Goal: Book appointment/travel/reservation

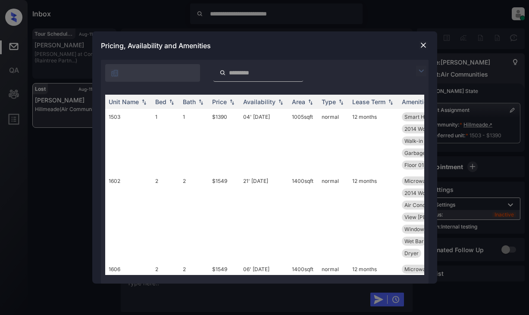
scroll to position [4455, 0]
click at [419, 75] on img at bounding box center [421, 71] width 10 height 10
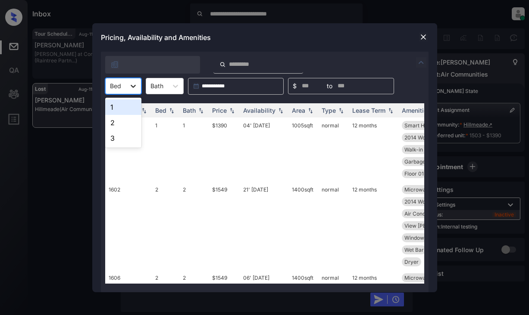
click at [134, 88] on icon at bounding box center [133, 86] width 9 height 9
click at [132, 106] on div "1" at bounding box center [123, 107] width 36 height 16
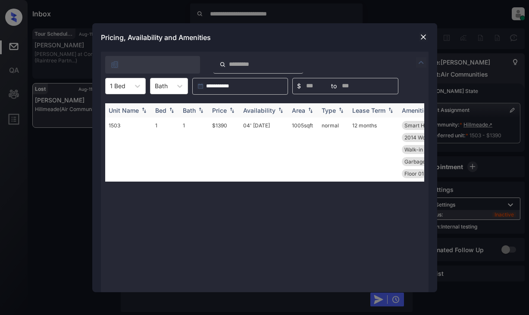
click at [221, 112] on div "Price" at bounding box center [219, 110] width 15 height 7
click at [418, 34] on div at bounding box center [423, 37] width 10 height 10
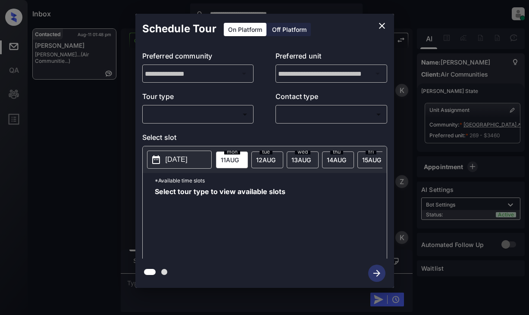
scroll to position [1968, 0]
click at [200, 116] on body "**********" at bounding box center [264, 157] width 529 height 315
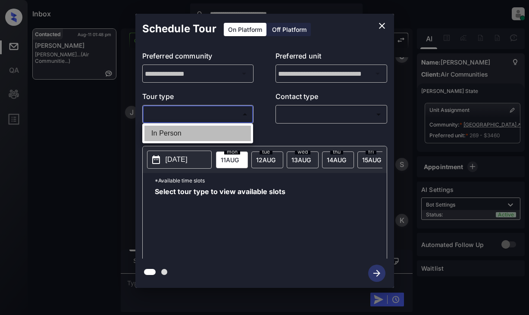
drag, startPoint x: 175, startPoint y: 132, endPoint x: 277, endPoint y: 115, distance: 103.4
click at [176, 132] on li "In Person" at bounding box center [197, 134] width 106 height 16
type input "********"
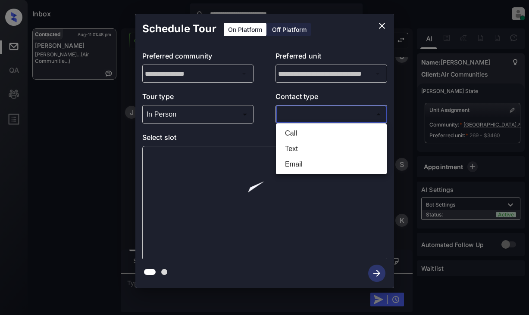
click at [293, 112] on body "**********" at bounding box center [264, 157] width 529 height 315
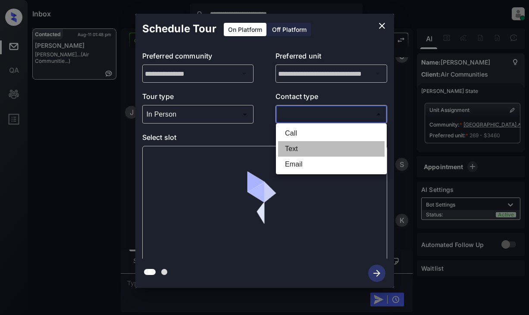
click at [293, 150] on li "Text" at bounding box center [331, 149] width 106 height 16
type input "****"
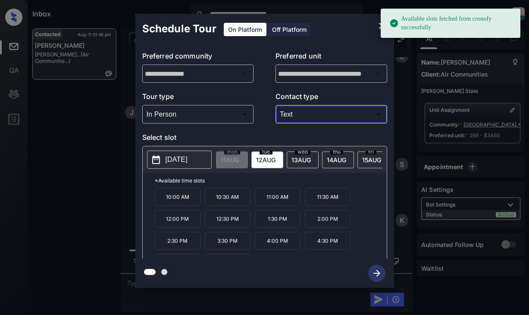
click at [172, 161] on p "[DATE]" at bounding box center [176, 160] width 22 height 10
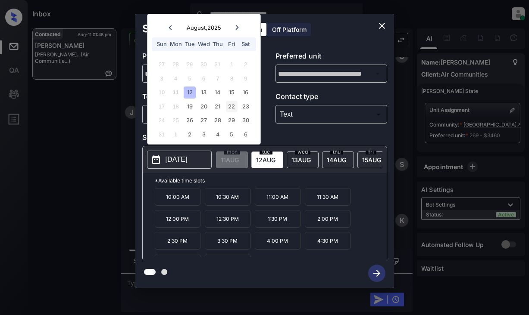
click at [231, 106] on div "22" at bounding box center [232, 107] width 12 height 12
click at [187, 162] on p "2025-08-22" at bounding box center [176, 160] width 22 height 10
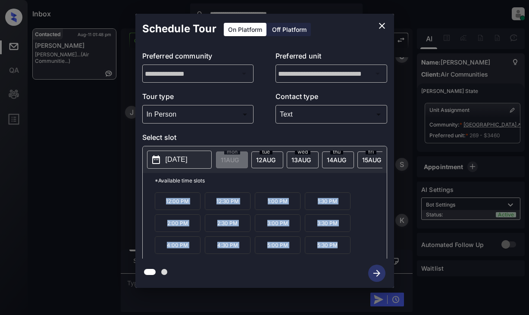
scroll to position [37, 0]
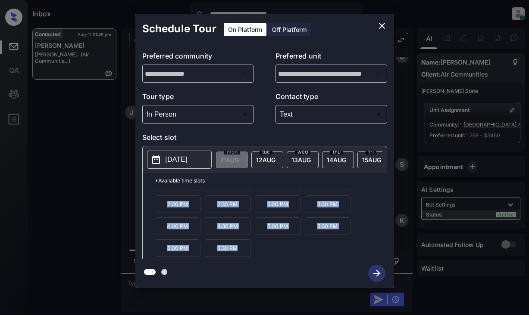
drag, startPoint x: 163, startPoint y: 198, endPoint x: 224, endPoint y: 249, distance: 78.6
click at [271, 268] on div "**********" at bounding box center [264, 151] width 258 height 274
copy div "10:00 AM 10:30 AM 11:00 AM 11:30 AM 12:00 PM 12:30 PM 1:00 PM 1:30 PM 2:00 PM 2…"
click at [382, 28] on icon "close" at bounding box center [381, 26] width 10 height 10
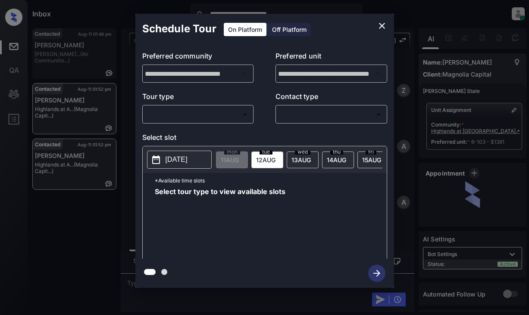
scroll to position [2863, 0]
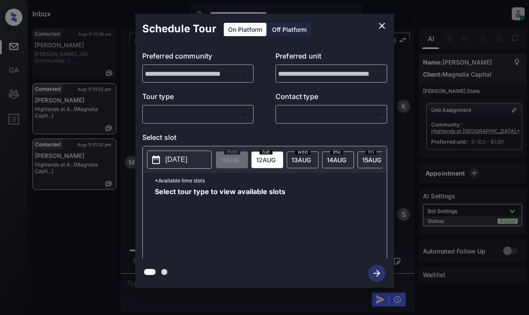
click at [197, 114] on body "**********" at bounding box center [264, 157] width 529 height 315
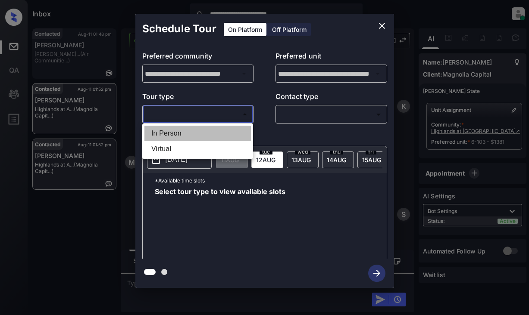
drag, startPoint x: 185, startPoint y: 134, endPoint x: 211, endPoint y: 132, distance: 26.3
click at [187, 134] on li "In Person" at bounding box center [197, 134] width 106 height 16
type input "********"
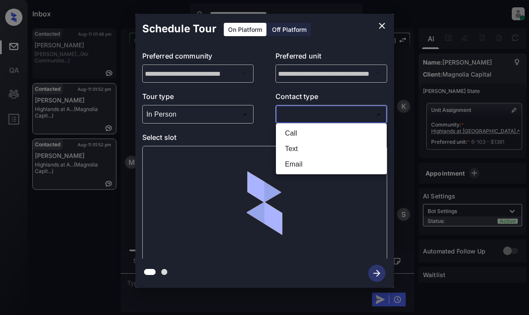
drag, startPoint x: 294, startPoint y: 119, endPoint x: 303, endPoint y: 119, distance: 8.6
click at [294, 119] on body "**********" at bounding box center [264, 157] width 529 height 315
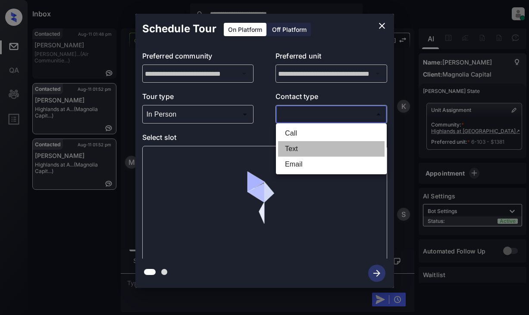
click at [293, 147] on li "Text" at bounding box center [331, 149] width 106 height 16
type input "****"
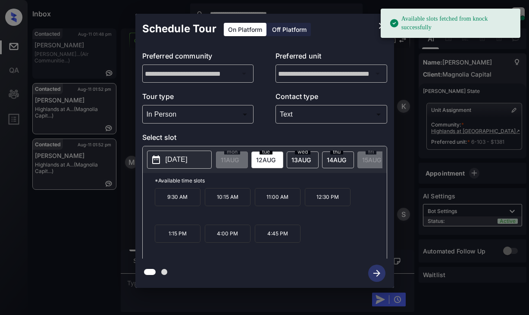
click at [182, 161] on p "2025-08-12" at bounding box center [176, 160] width 22 height 10
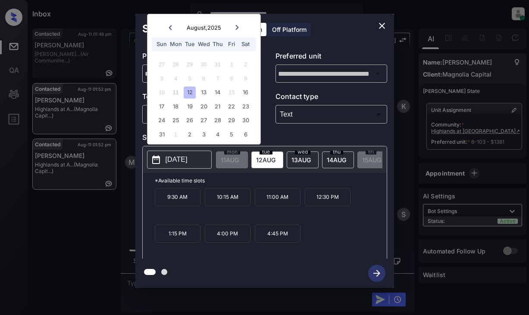
click at [188, 92] on div "12" at bounding box center [189, 93] width 12 height 12
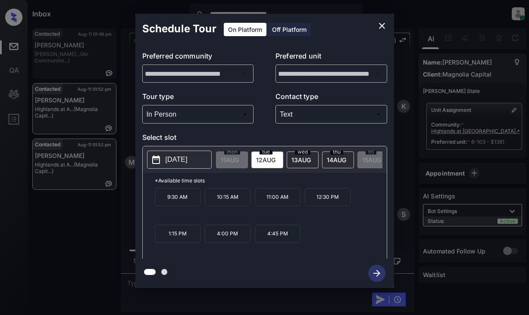
click at [280, 201] on p "11:00 AM" at bounding box center [278, 197] width 46 height 18
click at [373, 269] on icon "button" at bounding box center [376, 273] width 17 height 17
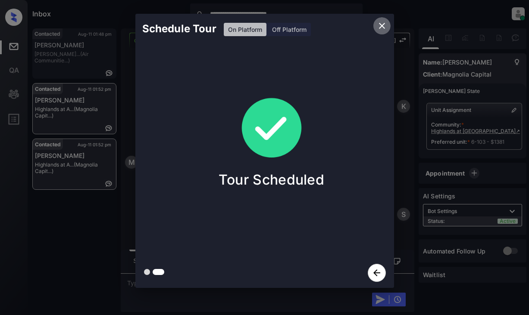
click at [381, 25] on icon "close" at bounding box center [382, 26] width 6 height 6
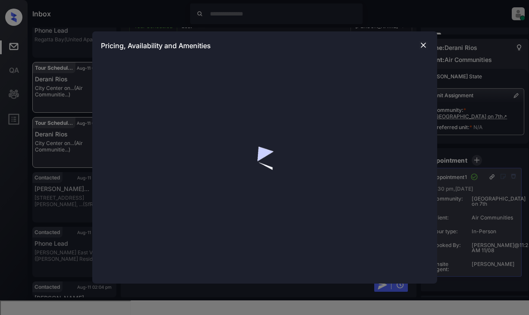
scroll to position [2013, 0]
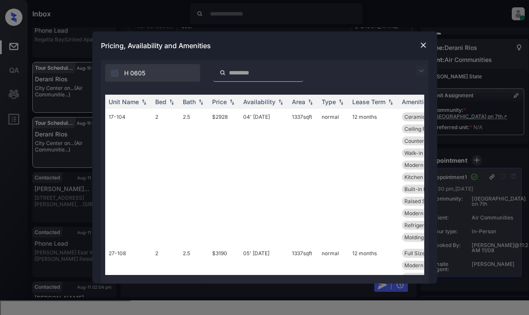
click at [421, 68] on img at bounding box center [421, 71] width 10 height 10
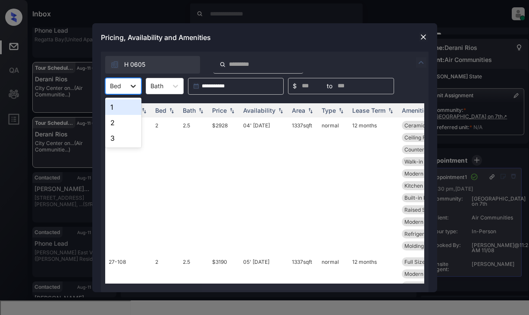
click at [136, 85] on icon at bounding box center [133, 86] width 9 height 9
click at [135, 107] on div "1" at bounding box center [123, 107] width 36 height 16
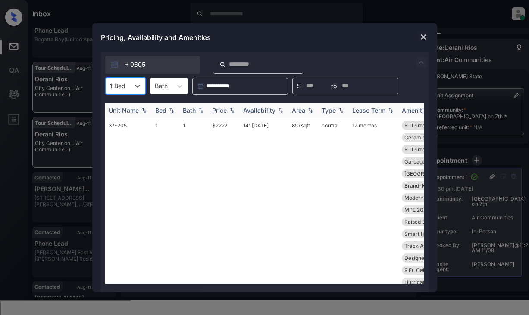
click at [228, 112] on img at bounding box center [231, 110] width 9 height 6
drag, startPoint x: 228, startPoint y: 112, endPoint x: 234, endPoint y: 106, distance: 8.2
click at [230, 111] on img at bounding box center [231, 110] width 9 height 6
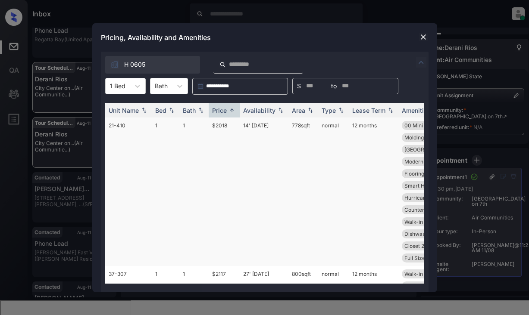
click at [219, 126] on td "$2018" at bounding box center [223, 192] width 31 height 149
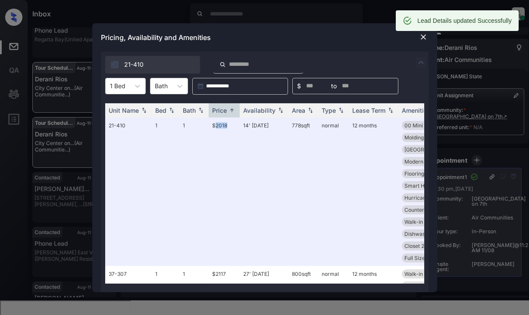
click at [422, 36] on img at bounding box center [423, 37] width 9 height 9
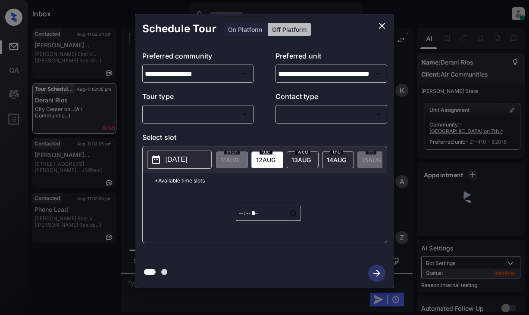
scroll to position [2251, 0]
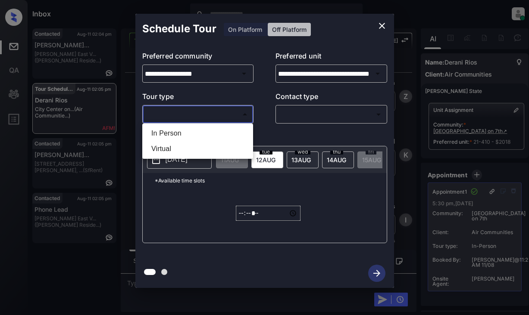
click at [173, 114] on body "Inbox Lyzzelle [PERSON_NAME] Online Set yourself offline Set yourself on break …" at bounding box center [264, 157] width 529 height 315
drag, startPoint x: 175, startPoint y: 130, endPoint x: 256, endPoint y: 121, distance: 81.9
click at [179, 132] on li "In Person" at bounding box center [197, 134] width 106 height 16
type input "********"
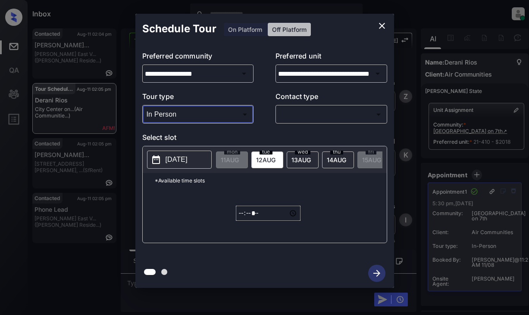
click at [307, 119] on body "Inbox Lyzzelle [PERSON_NAME] Online Set yourself offline Set yourself on break …" at bounding box center [264, 157] width 529 height 315
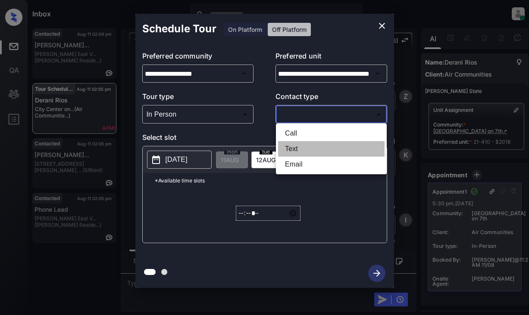
click at [293, 149] on li "Text" at bounding box center [331, 149] width 106 height 16
type input "****"
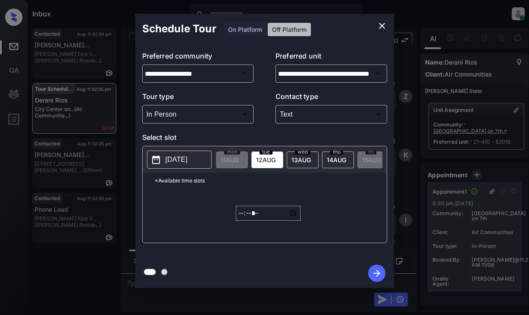
drag, startPoint x: 170, startPoint y: 160, endPoint x: 177, endPoint y: 157, distance: 7.5
click at [172, 160] on p "[DATE]" at bounding box center [176, 160] width 22 height 10
click at [381, 26] on icon "close" at bounding box center [382, 26] width 6 height 6
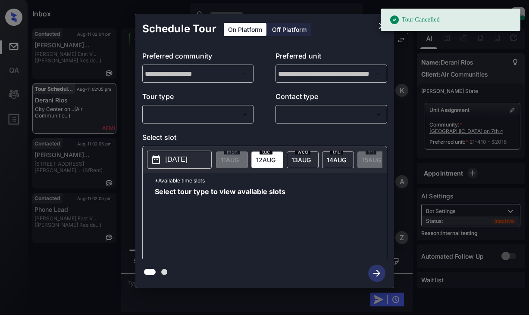
scroll to position [2574, 0]
click at [186, 116] on body "Tour Cancelled Inbox Lyzzelle [PERSON_NAME] Online Set yourself offline Set you…" at bounding box center [264, 157] width 529 height 315
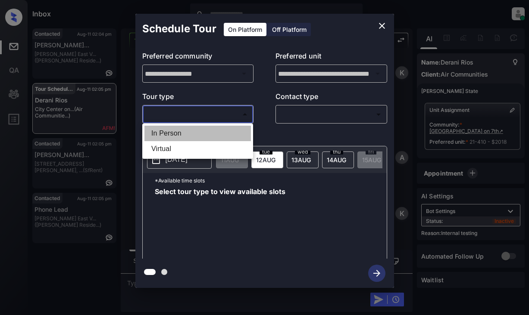
click at [181, 133] on li "In Person" at bounding box center [197, 134] width 106 height 16
type input "********"
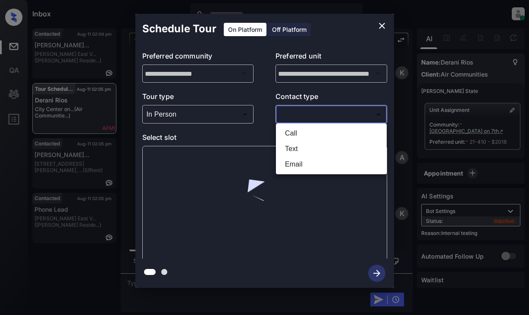
click at [292, 107] on body "Inbox Lyzzelle [PERSON_NAME] Online Set yourself offline Set yourself on break …" at bounding box center [264, 157] width 529 height 315
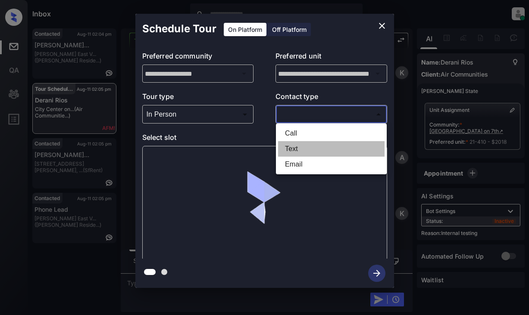
drag, startPoint x: 287, startPoint y: 147, endPoint x: 254, endPoint y: 151, distance: 32.9
click at [287, 147] on li "Text" at bounding box center [331, 149] width 106 height 16
type input "****"
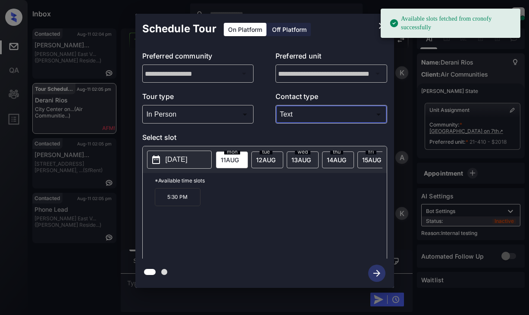
click at [176, 162] on p "[DATE]" at bounding box center [176, 160] width 22 height 10
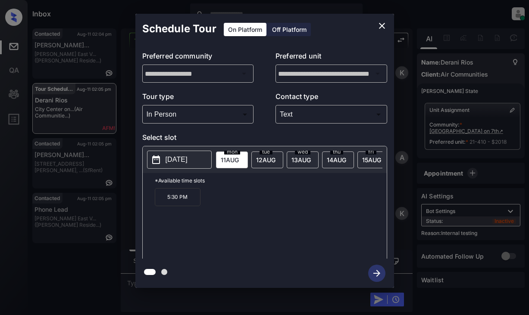
click at [166, 202] on p "5:30 PM" at bounding box center [178, 197] width 46 height 18
click at [376, 274] on icon "button" at bounding box center [376, 273] width 7 height 7
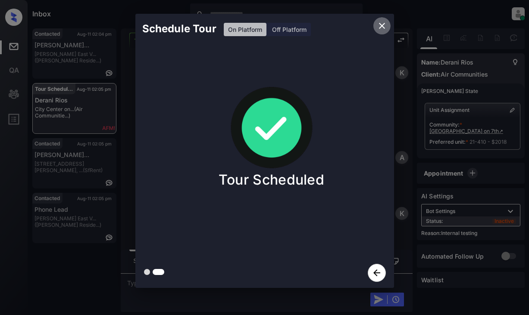
click at [384, 28] on icon "close" at bounding box center [381, 26] width 10 height 10
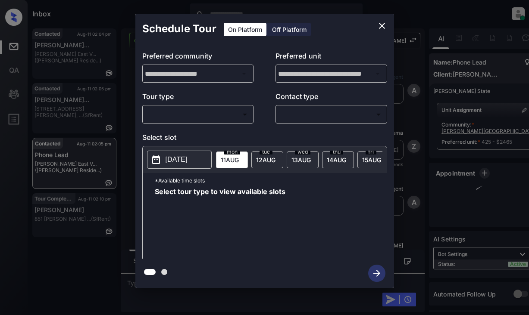
scroll to position [1377, 0]
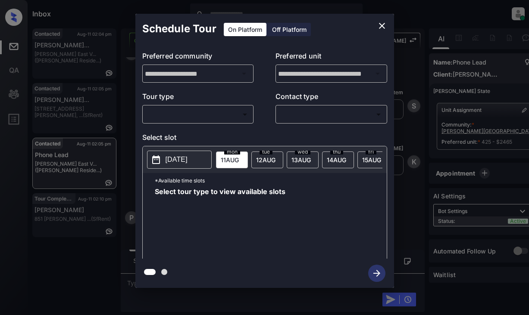
click at [213, 112] on body "Inbox Lyzzelle M. Ceralde Online Set yourself offline Set yourself on break Pro…" at bounding box center [264, 157] width 529 height 315
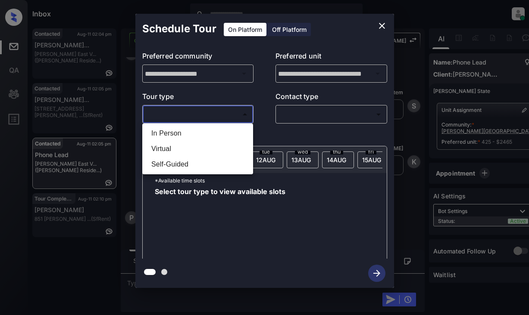
click at [379, 29] on div at bounding box center [264, 157] width 529 height 315
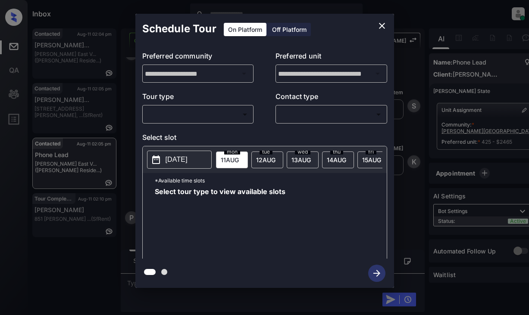
click at [498, 41] on div "**********" at bounding box center [264, 151] width 529 height 302
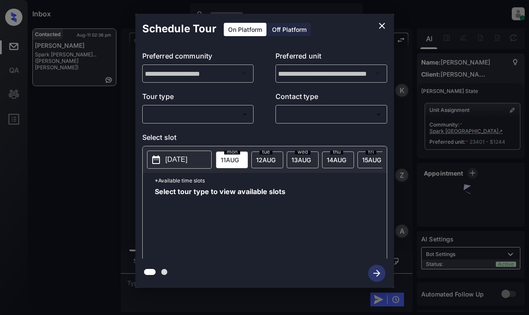
scroll to position [1489, 0]
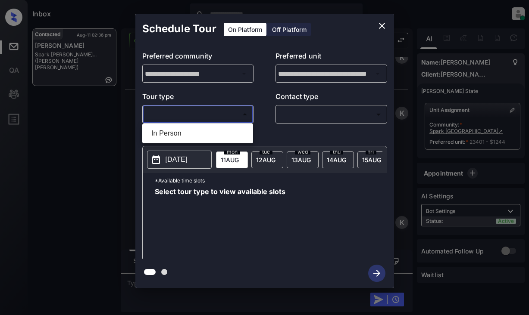
click at [210, 118] on body "Inbox Lyzzelle [PERSON_NAME] Online Set yourself offline Set yourself on break …" at bounding box center [264, 157] width 529 height 315
drag, startPoint x: 183, startPoint y: 134, endPoint x: 196, endPoint y: 131, distance: 12.5
click at [185, 134] on li "In Person" at bounding box center [197, 134] width 106 height 16
type input "********"
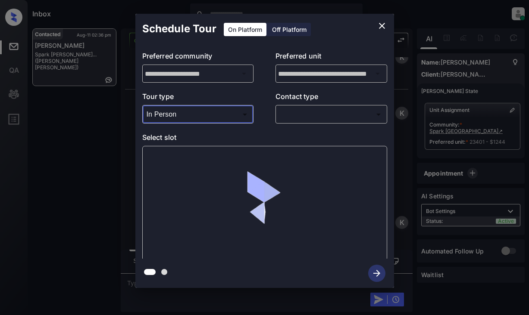
click at [286, 113] on body "Inbox Lyzzelle M. Ceralde Online Set yourself offline Set yourself on break Pro…" at bounding box center [264, 157] width 529 height 315
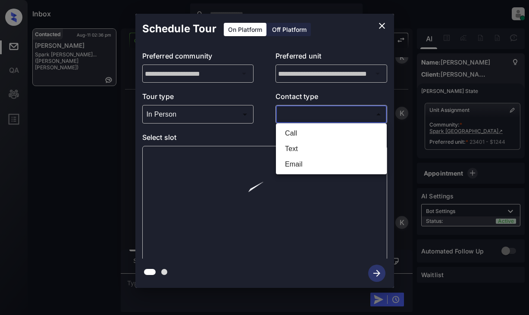
click at [299, 149] on li "Text" at bounding box center [331, 149] width 106 height 16
type input "****"
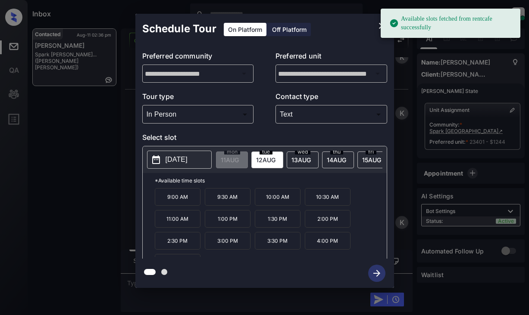
click at [187, 160] on p "[DATE]" at bounding box center [176, 160] width 22 height 10
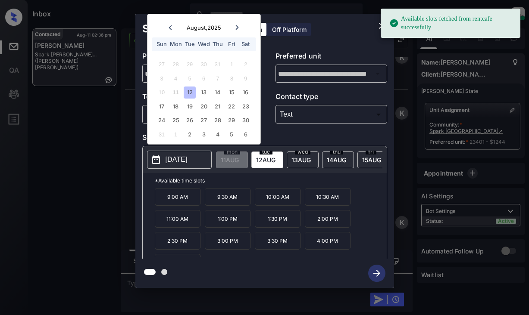
click at [193, 92] on div "12" at bounding box center [189, 93] width 12 height 12
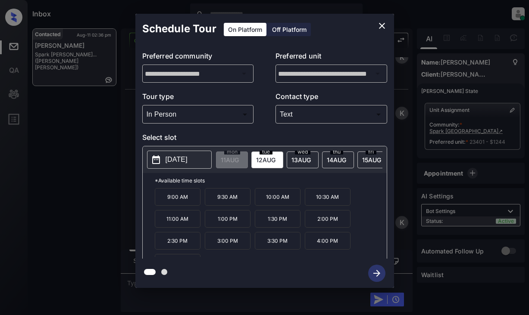
drag, startPoint x: 324, startPoint y: 244, endPoint x: 334, endPoint y: 250, distance: 11.2
click at [324, 243] on p "4:00 PM" at bounding box center [328, 241] width 46 height 18
click at [373, 269] on icon "button" at bounding box center [376, 273] width 17 height 17
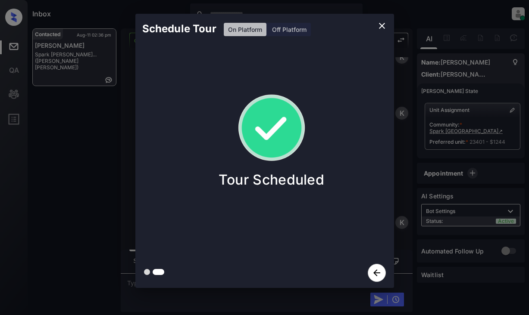
click at [378, 25] on icon "close" at bounding box center [381, 26] width 10 height 10
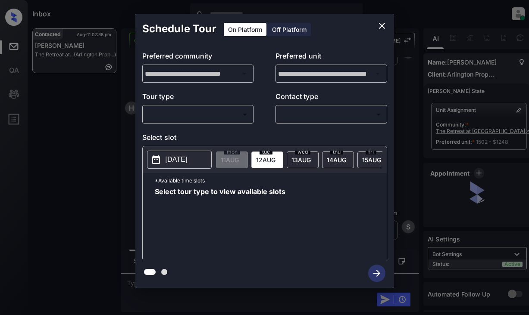
scroll to position [388, 0]
click at [225, 112] on body "Inbox Lyzzelle [PERSON_NAME] Online Set yourself offline Set yourself on break …" at bounding box center [264, 157] width 529 height 315
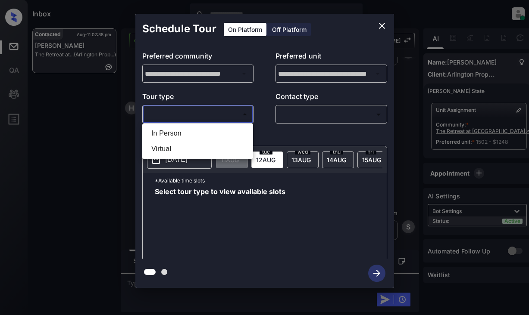
drag, startPoint x: 165, startPoint y: 135, endPoint x: 56, endPoint y: 122, distance: 109.8
click at [53, 123] on div "In Person Virtual" at bounding box center [264, 157] width 529 height 315
drag, startPoint x: 56, startPoint y: 122, endPoint x: 63, endPoint y: 121, distance: 6.9
click at [59, 122] on div at bounding box center [264, 157] width 529 height 315
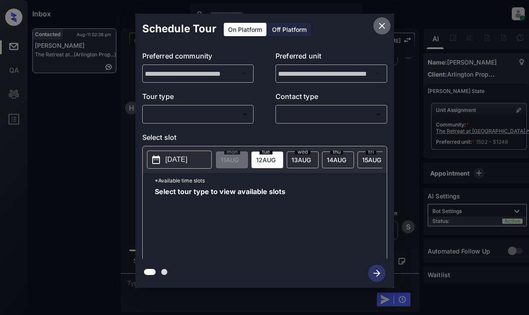
click at [375, 25] on button "close" at bounding box center [381, 25] width 17 height 17
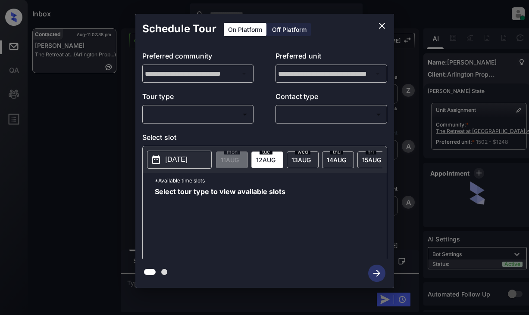
scroll to position [388, 0]
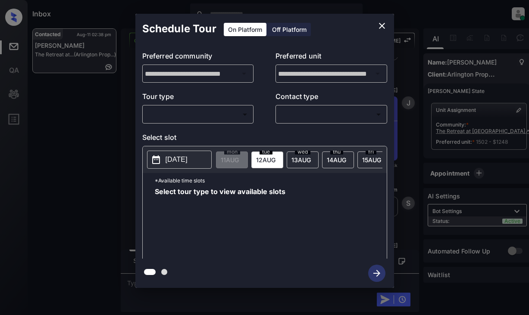
click at [214, 112] on body "Inbox Lyzzelle [PERSON_NAME] Online Set yourself offline Set yourself on break …" at bounding box center [264, 157] width 529 height 315
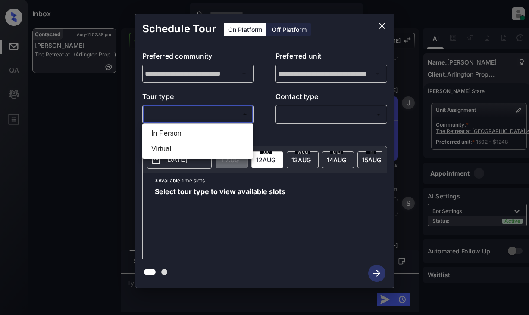
click at [180, 137] on li "In Person" at bounding box center [197, 134] width 106 height 16
type input "********"
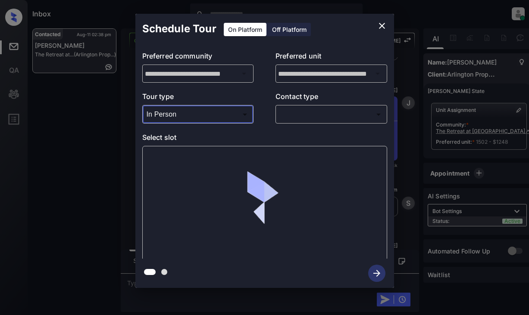
click at [293, 114] on body "Inbox Lyzzelle [PERSON_NAME] Online Set yourself offline Set yourself on break …" at bounding box center [264, 157] width 529 height 315
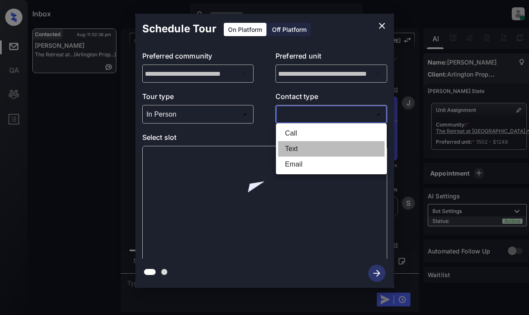
click at [296, 150] on li "Text" at bounding box center [331, 149] width 106 height 16
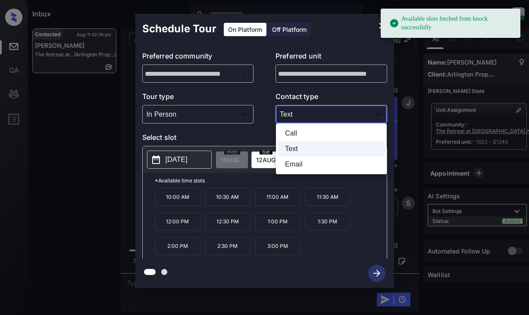
click at [306, 115] on body "Available slots fetched from knock successfully Inbox Lyzzelle [PERSON_NAME] On…" at bounding box center [264, 157] width 529 height 315
click at [294, 165] on li "Email" at bounding box center [331, 165] width 106 height 16
type input "*****"
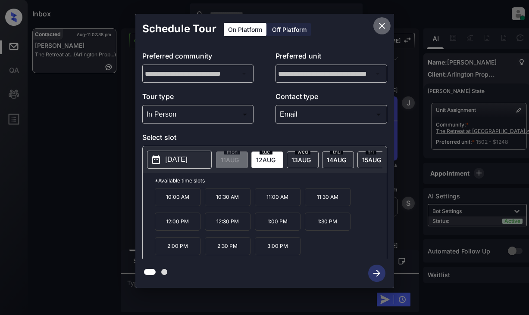
click at [378, 24] on icon "close" at bounding box center [381, 26] width 10 height 10
